Goal: Information Seeking & Learning: Understand process/instructions

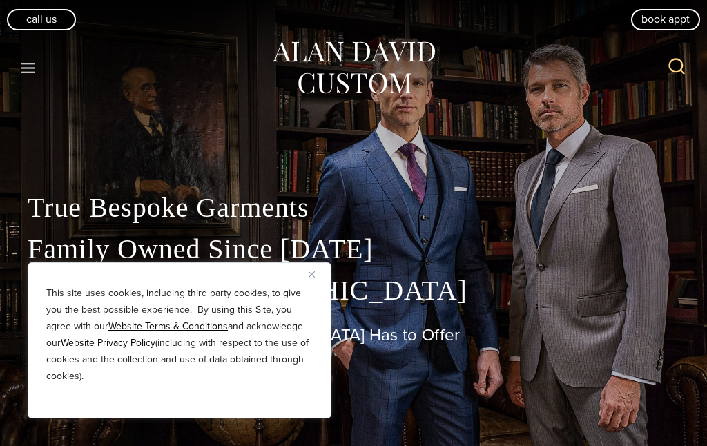
click at [584, 311] on p "True Bespoke Garments Family Owned Since [DATE] Made in [GEOGRAPHIC_DATA]" at bounding box center [353, 249] width 651 height 124
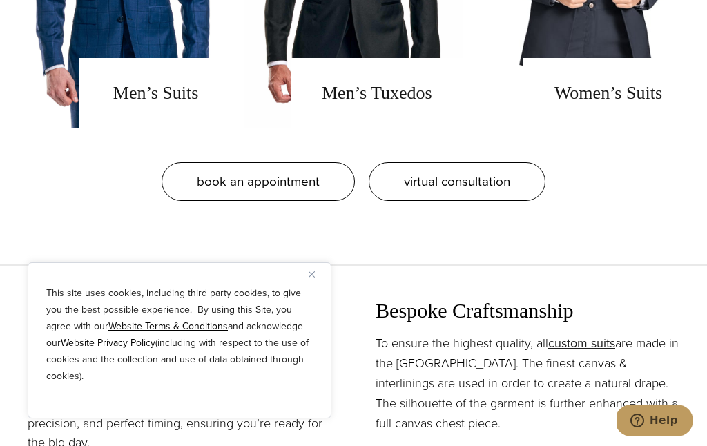
scroll to position [1132, 0]
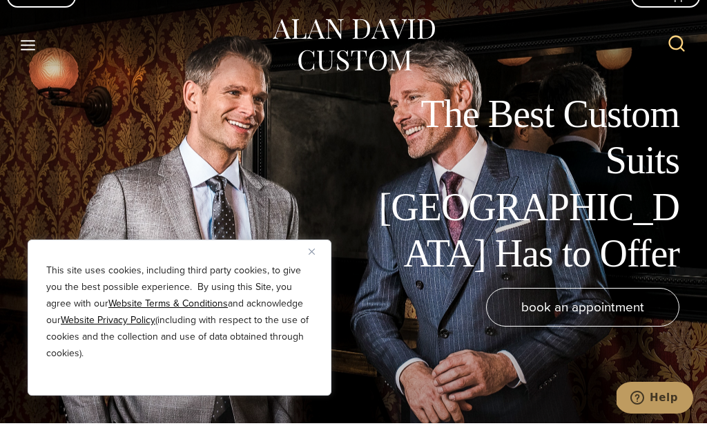
scroll to position [27, 0]
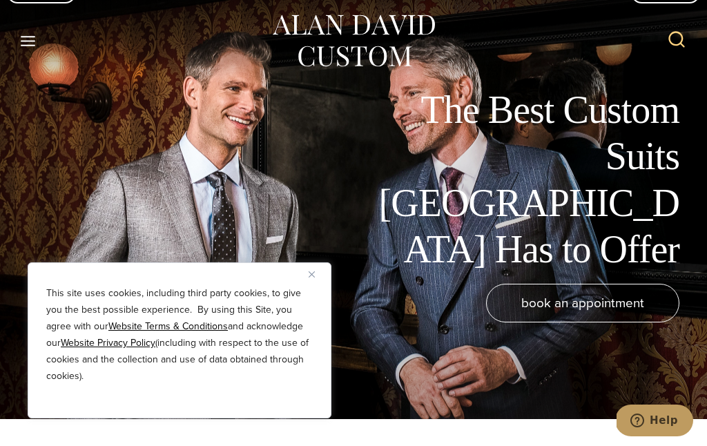
click at [322, 273] on button "Close" at bounding box center [316, 274] width 17 height 17
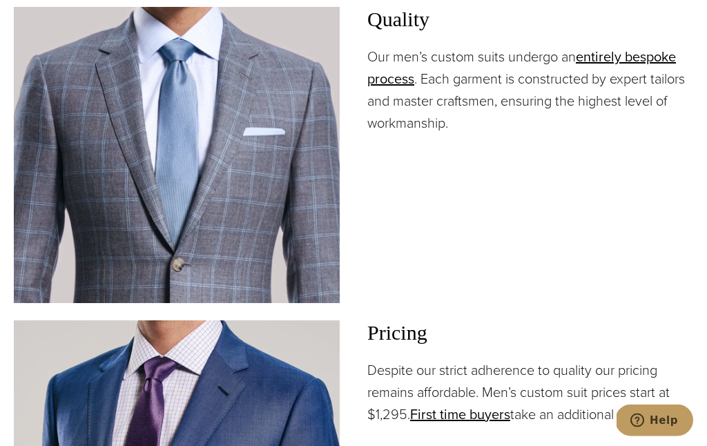
scroll to position [1534, 0]
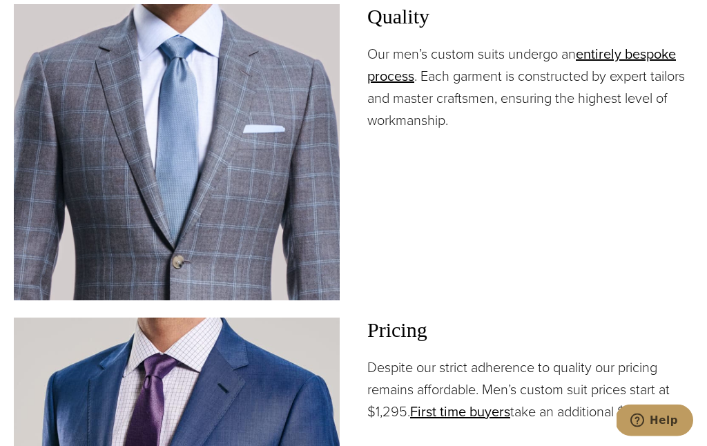
click at [635, 406] on p "Despite our strict adherence to quality our pricing remains affordable. Men’s c…" at bounding box center [530, 390] width 326 height 66
click at [657, 61] on link "entirely bespoke process" at bounding box center [521, 65] width 308 height 43
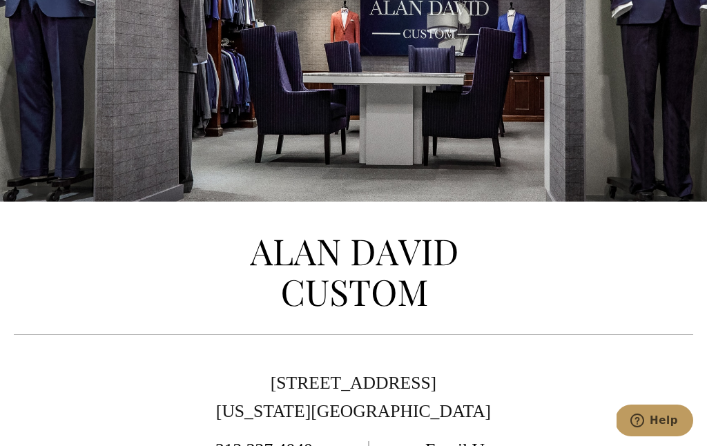
scroll to position [6563, 0]
